Goal: Book appointment/travel/reservation

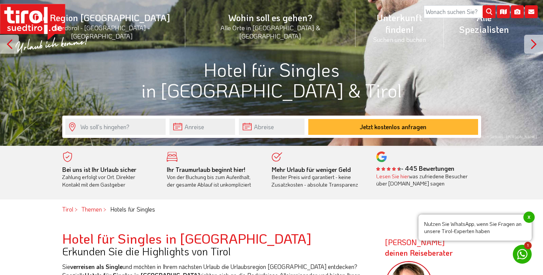
scroll to position [89, 0]
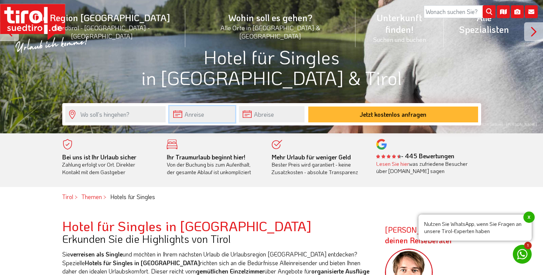
click at [207, 117] on input "text" at bounding box center [202, 114] width 66 height 16
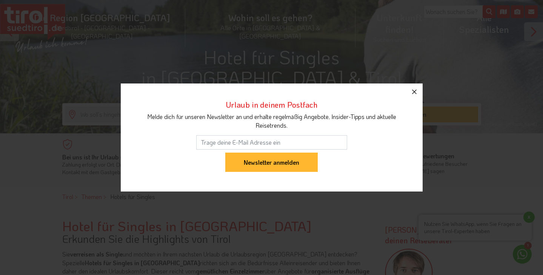
click at [411, 96] on button "button" at bounding box center [414, 91] width 17 height 17
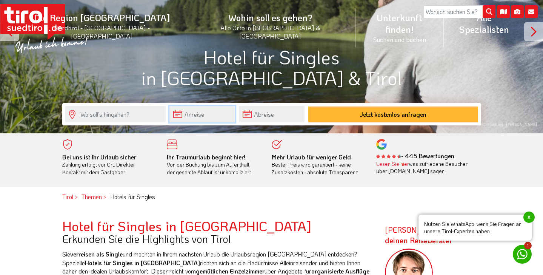
click at [197, 115] on input "text" at bounding box center [202, 114] width 66 height 16
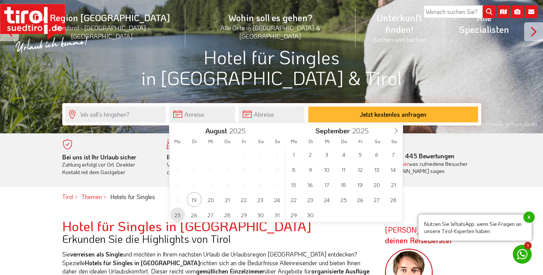
click at [178, 215] on span "25" at bounding box center [177, 214] width 15 height 15
click at [235, 215] on span "28" at bounding box center [227, 214] width 15 height 15
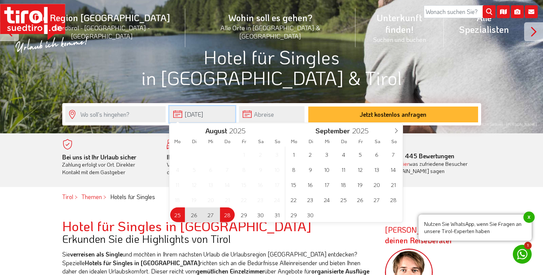
type input "[DATE]"
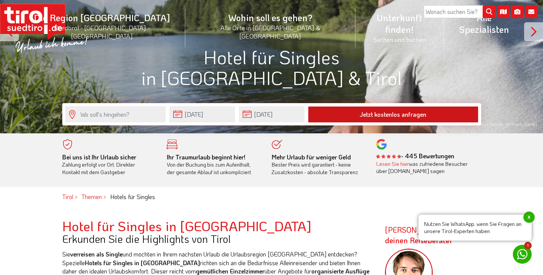
click at [431, 117] on button "Jetzt kostenlos anfragen" at bounding box center [393, 114] width 170 height 16
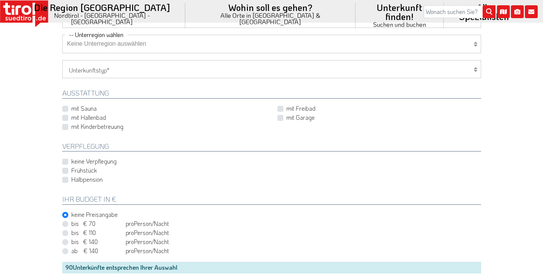
scroll to position [286, 0]
click at [70, 219] on div "bis € 70 bis CHF 65 pro Person Einheit /Nacht" at bounding box center [271, 222] width 419 height 9
click at [69, 224] on div "bis € 70 bis CHF 65 pro Person Einheit /Nacht" at bounding box center [271, 222] width 419 height 9
click at [71, 222] on label "bis € 70 bis CHF 65 pro Person Einheit /Nacht" at bounding box center [120, 222] width 98 height 8
click at [66, 222] on input "bis € 70 bis CHF 65 pro Person Einheit /Nacht" at bounding box center [273, 222] width 419 height 5
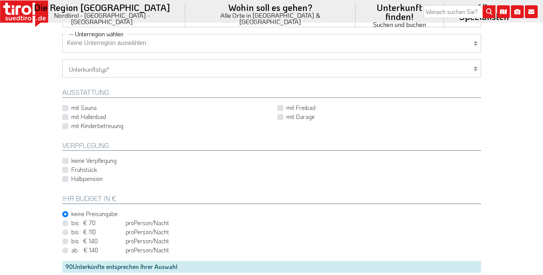
radio input "true"
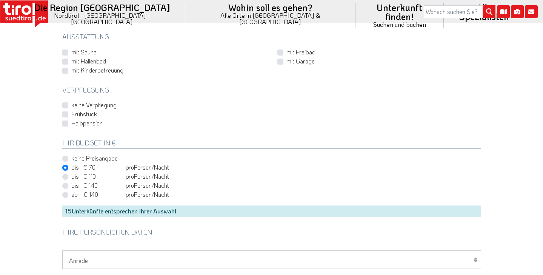
scroll to position [270, 0]
